Goal: Navigation & Orientation: Find specific page/section

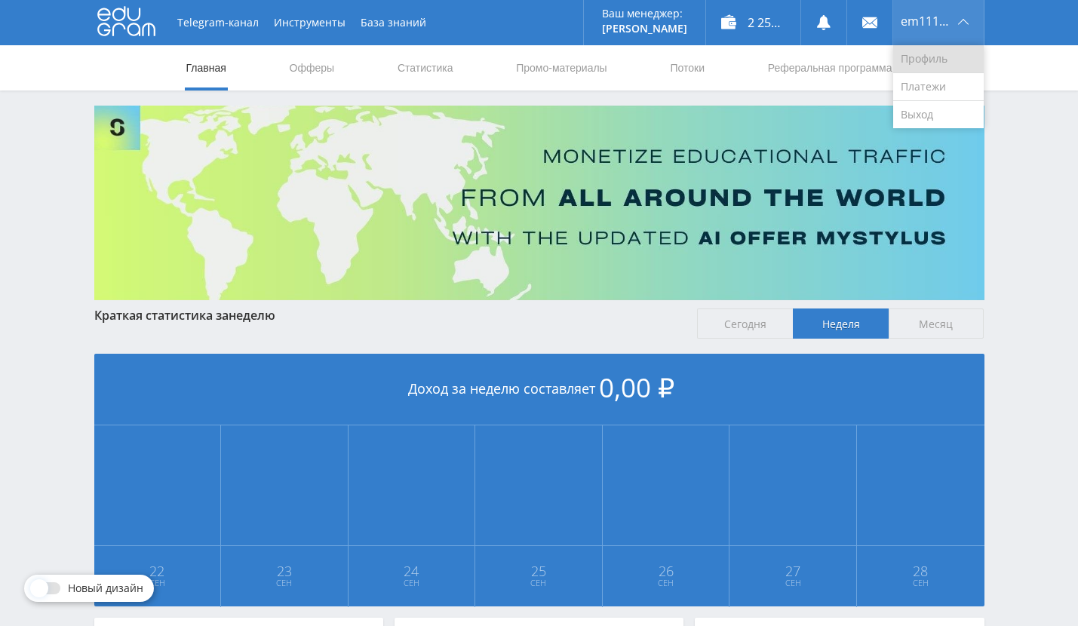
click at [931, 58] on link "Профиль" at bounding box center [938, 59] width 90 height 28
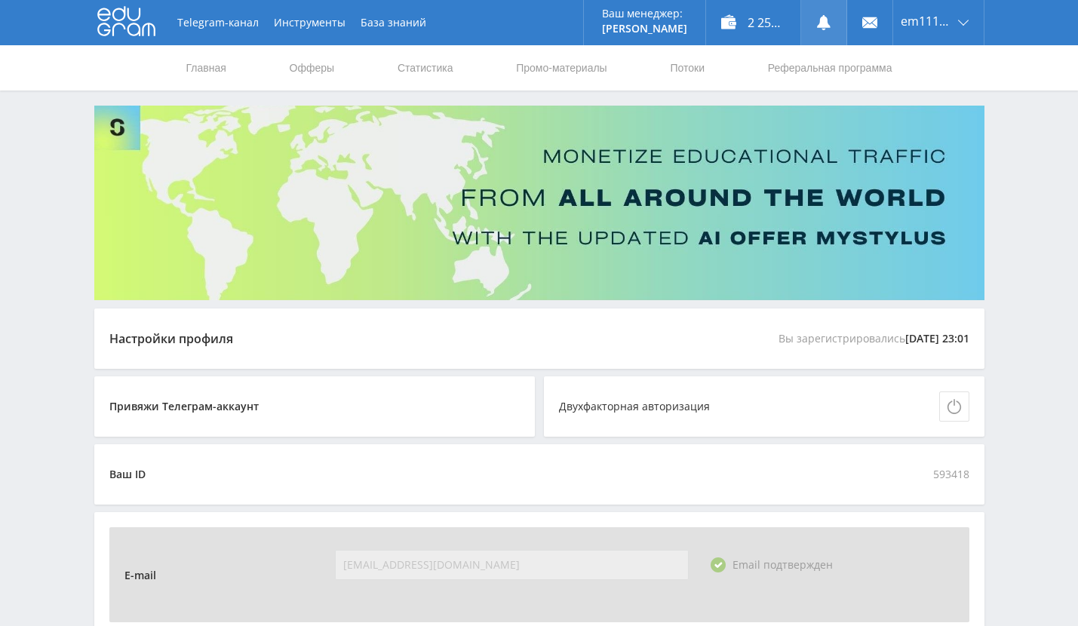
click at [827, 24] on use at bounding box center [824, 22] width 14 height 15
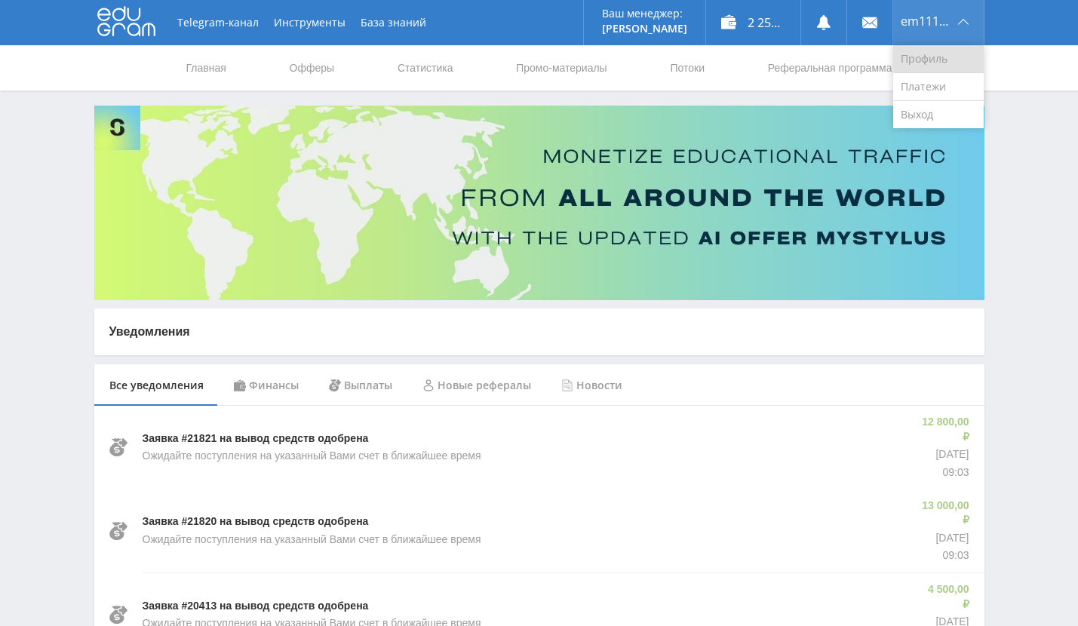
click at [940, 60] on link "Профиль" at bounding box center [938, 59] width 90 height 28
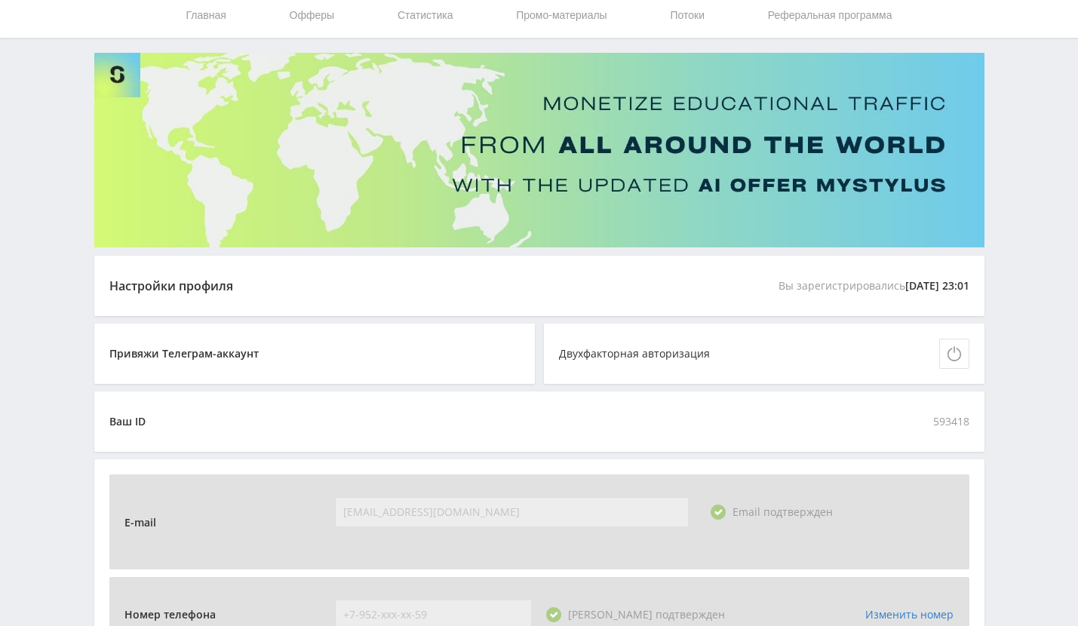
scroll to position [151, 0]
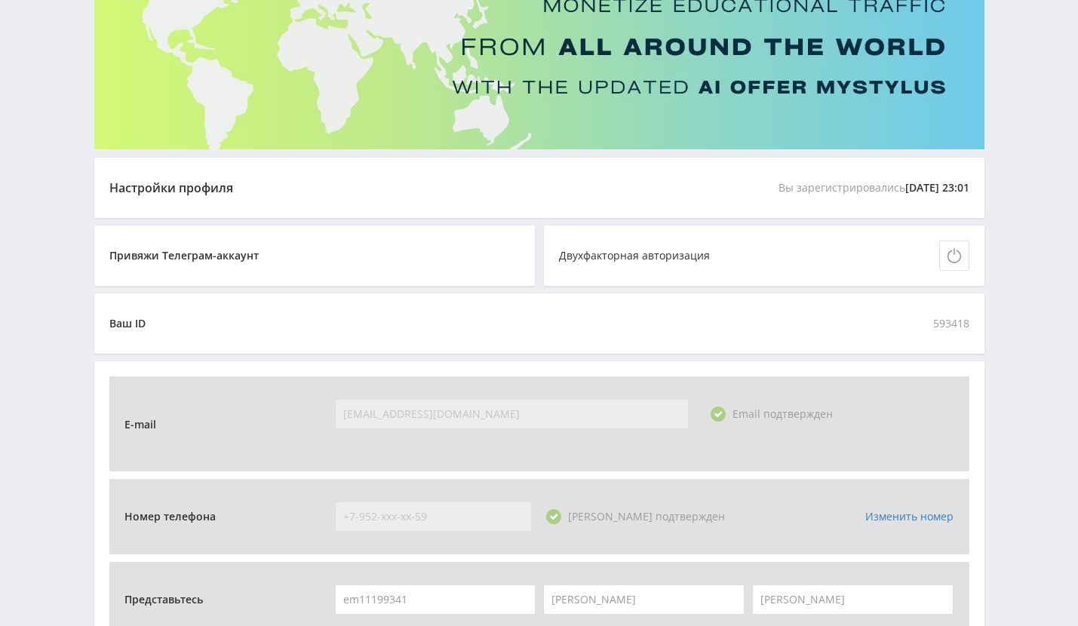
click at [941, 327] on span "593418" at bounding box center [951, 323] width 36 height 30
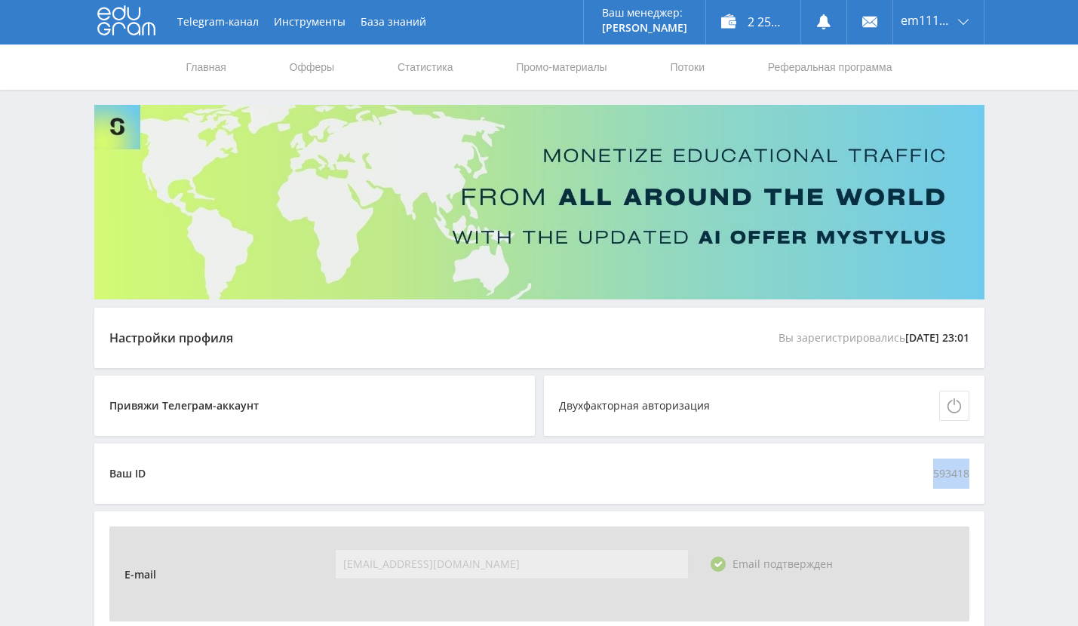
scroll to position [0, 0]
